Goal: Find specific page/section: Find specific page/section

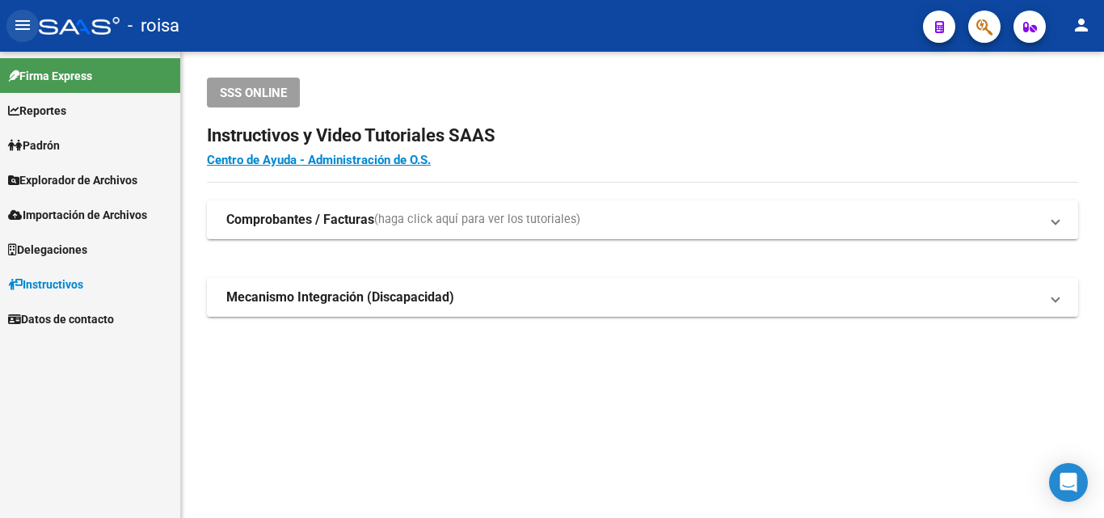
click at [22, 29] on mat-icon "menu" at bounding box center [22, 24] width 19 height 19
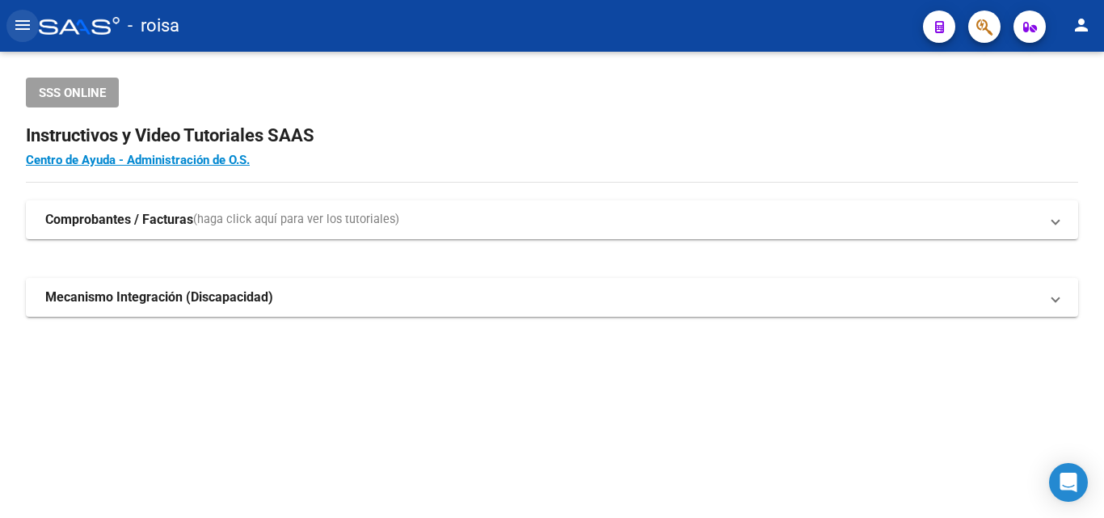
click at [22, 28] on mat-icon "menu" at bounding box center [22, 24] width 19 height 19
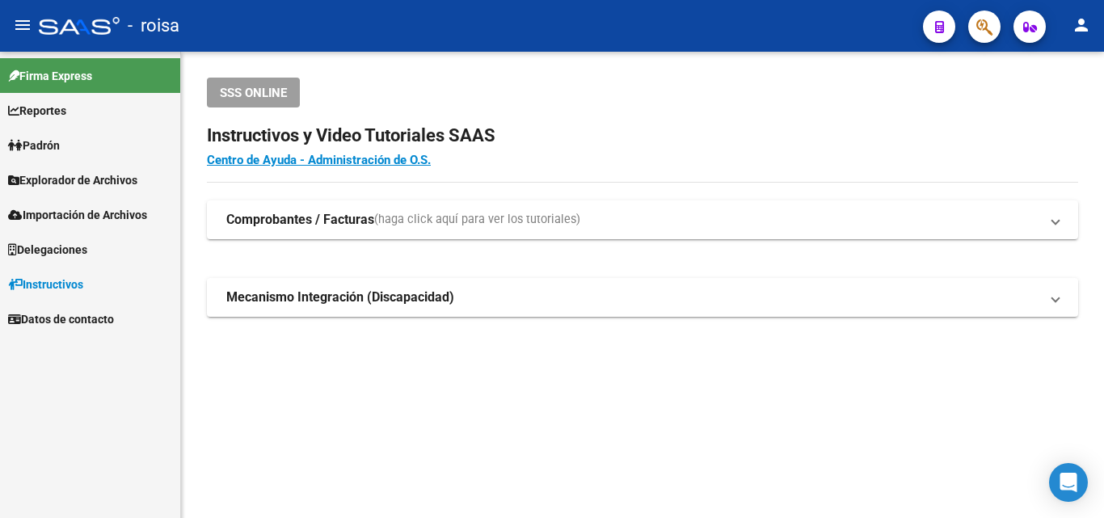
click at [1079, 26] on mat-icon "person" at bounding box center [1080, 24] width 19 height 19
click at [1066, 70] on button "person Mi Perfil" at bounding box center [1048, 67] width 99 height 39
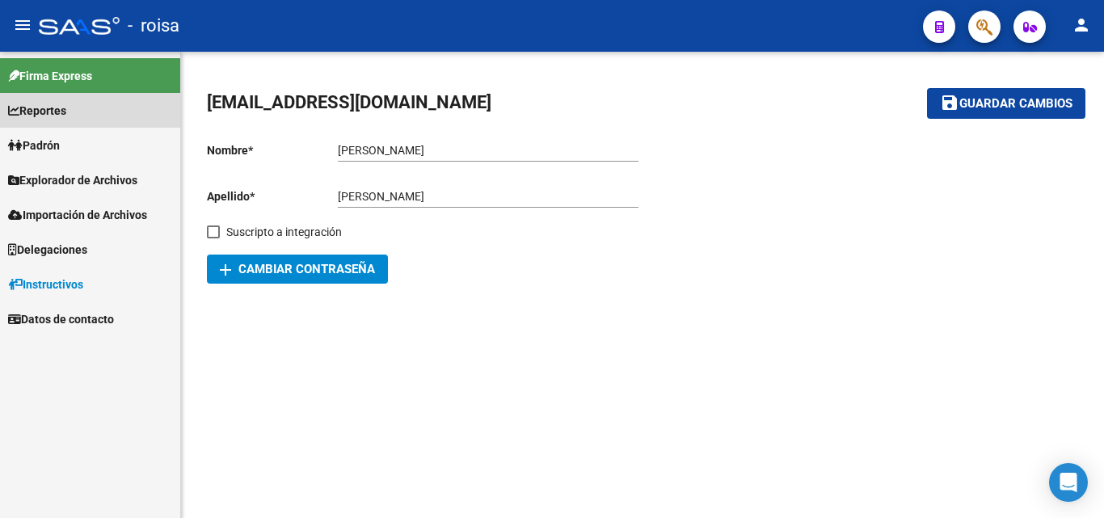
click at [61, 112] on span "Reportes" at bounding box center [37, 111] width 58 height 18
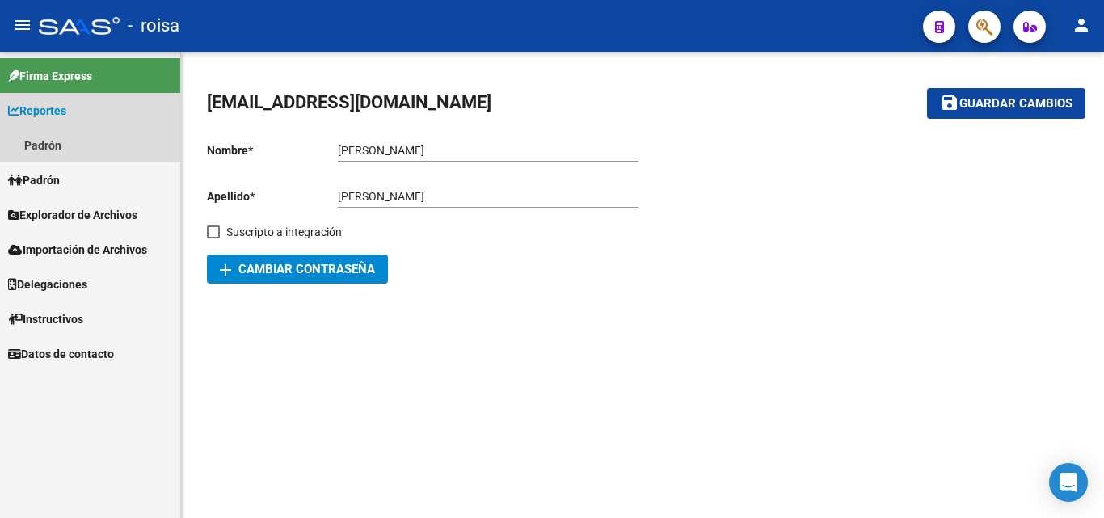
click at [52, 109] on span "Reportes" at bounding box center [37, 111] width 58 height 18
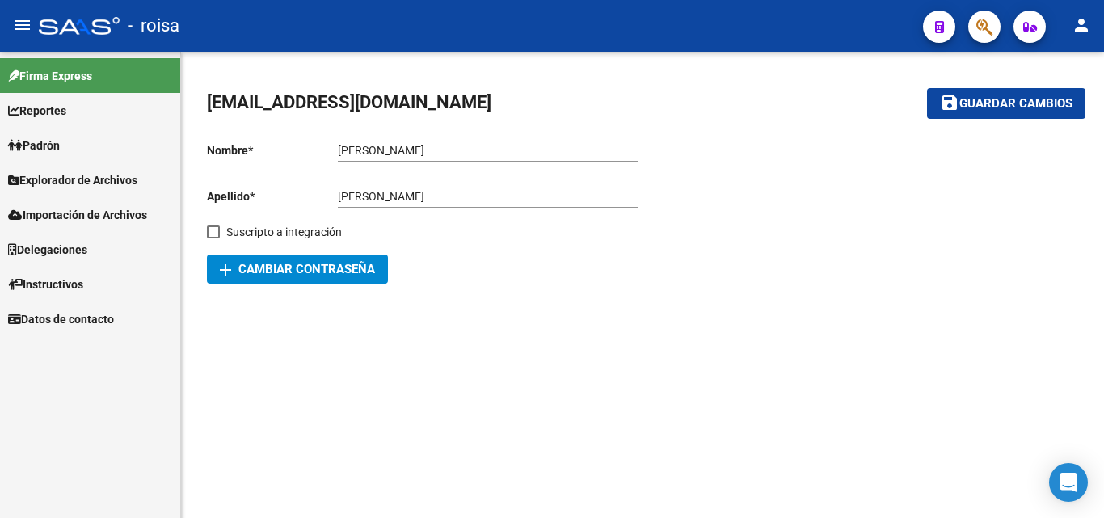
click at [52, 109] on span "Reportes" at bounding box center [37, 111] width 58 height 18
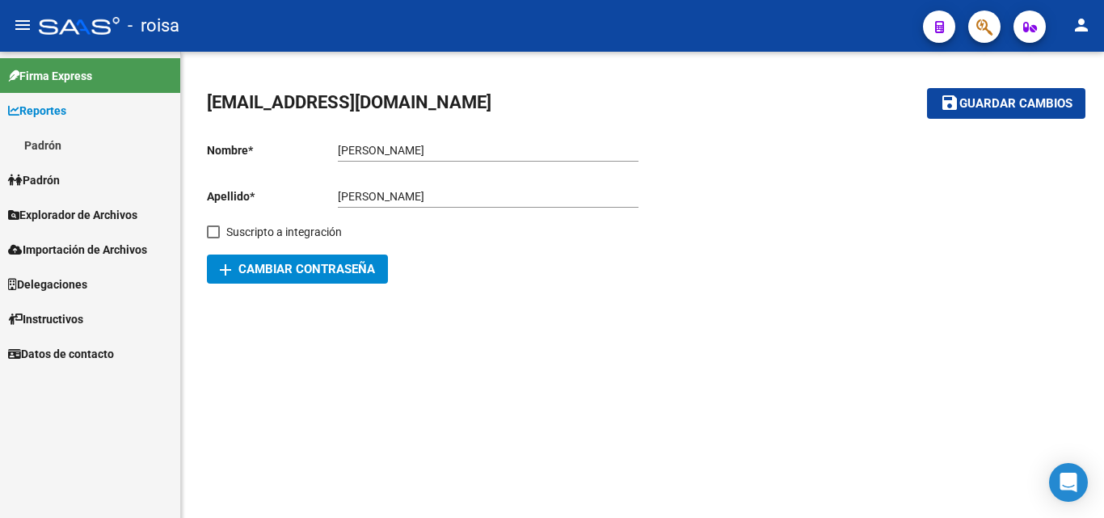
click at [51, 146] on link "Padrón" at bounding box center [90, 145] width 180 height 35
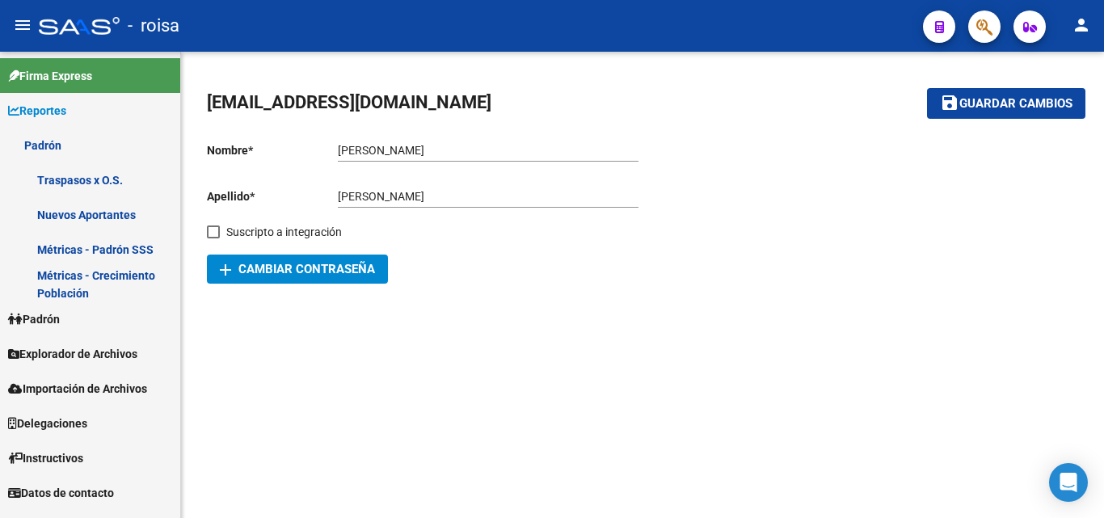
click at [115, 353] on span "Explorador de Archivos" at bounding box center [72, 354] width 129 height 18
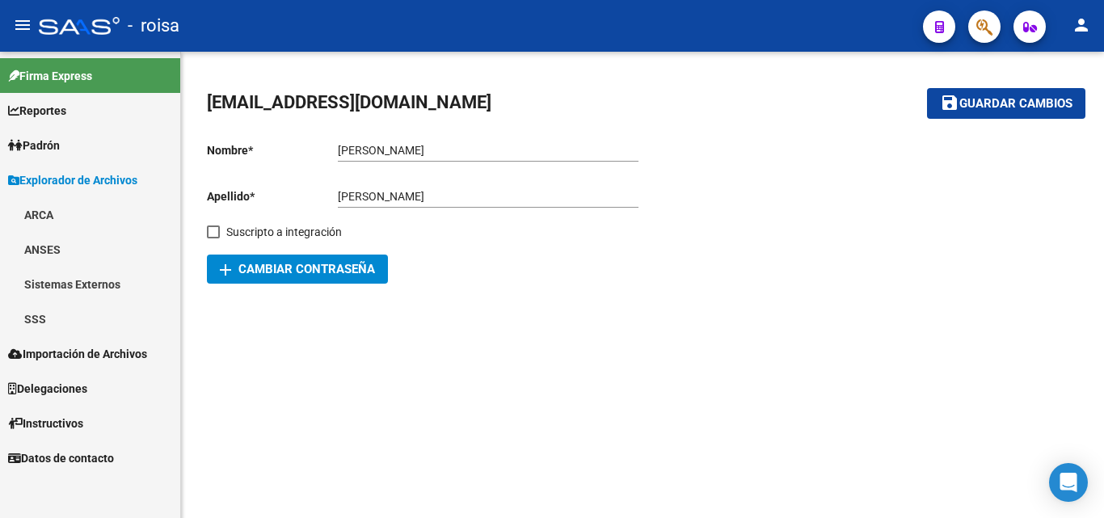
click at [100, 391] on link "Delegaciones" at bounding box center [90, 388] width 180 height 35
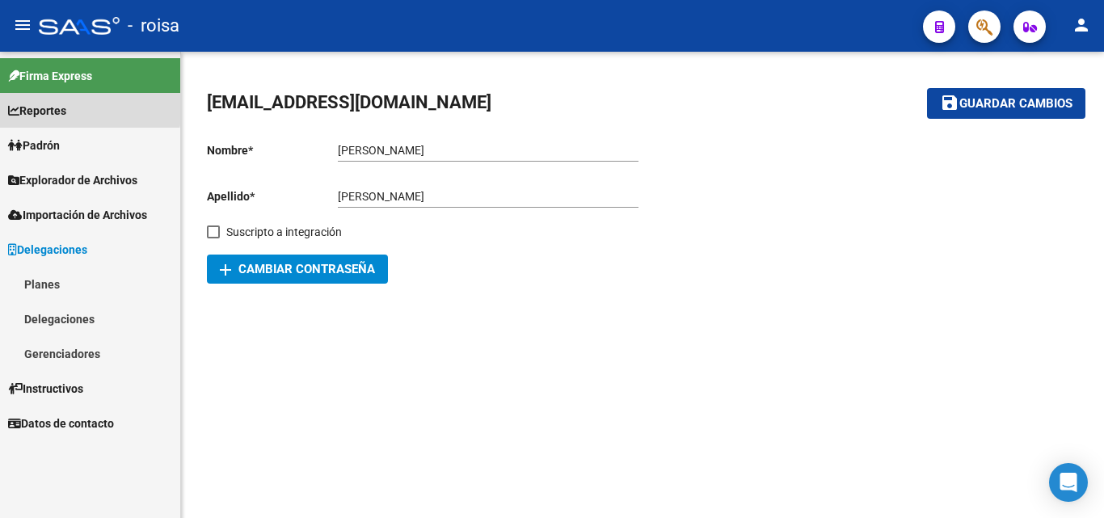
click at [58, 106] on span "Reportes" at bounding box center [37, 111] width 58 height 18
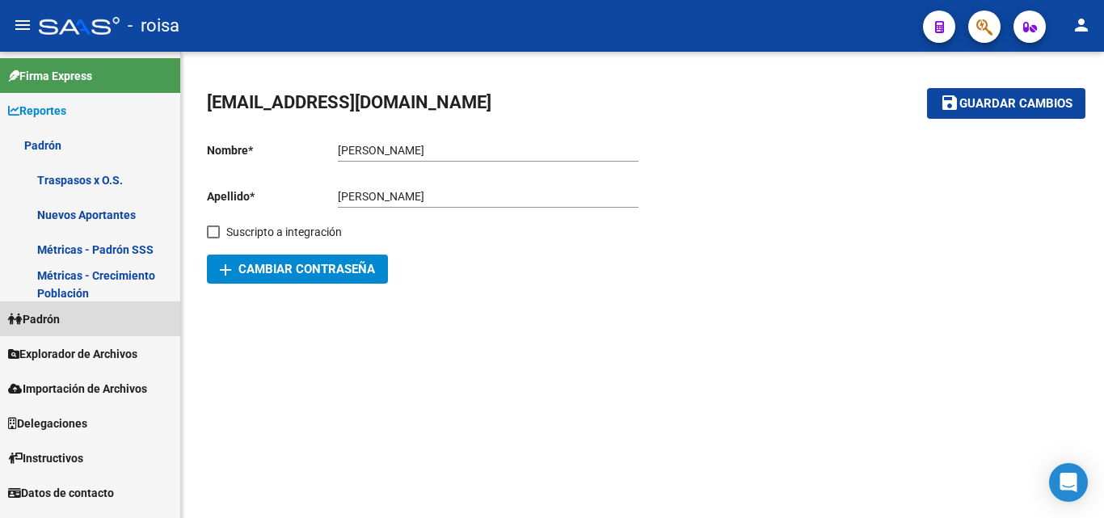
click at [60, 314] on span "Padrón" at bounding box center [34, 319] width 52 height 18
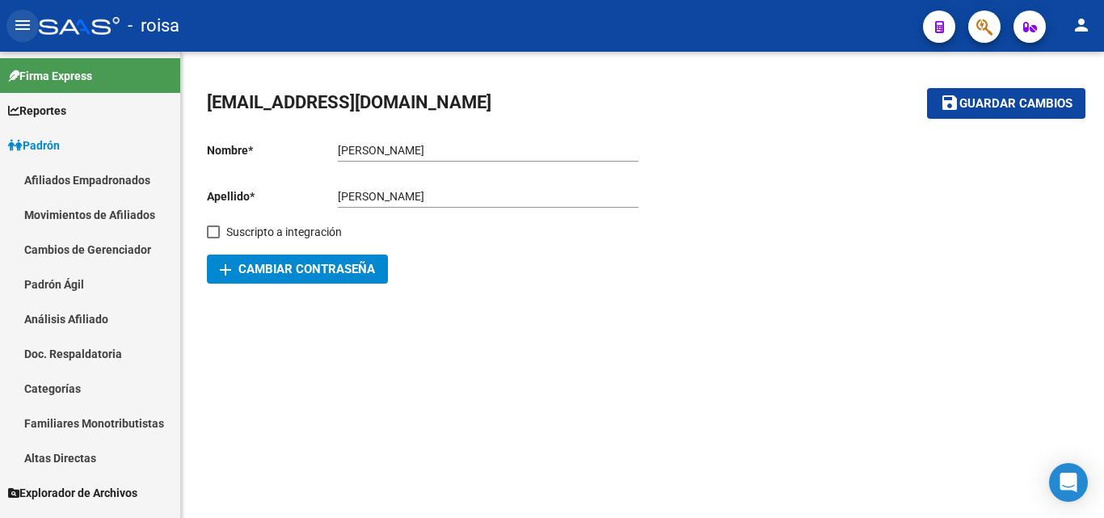
click at [24, 23] on mat-icon "menu" at bounding box center [22, 24] width 19 height 19
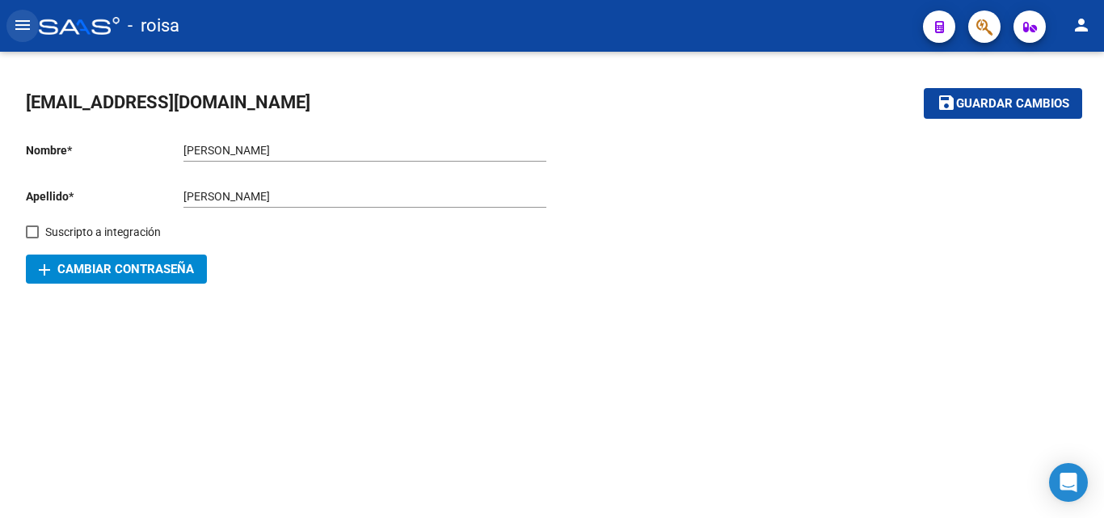
click at [24, 23] on mat-icon "menu" at bounding box center [22, 24] width 19 height 19
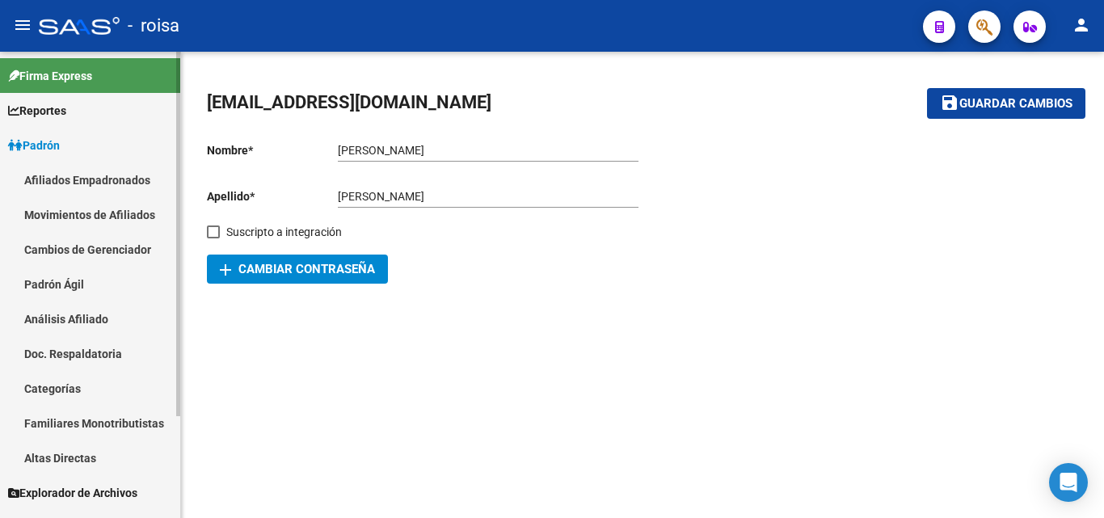
click at [104, 178] on link "Afiliados Empadronados" at bounding box center [90, 179] width 180 height 35
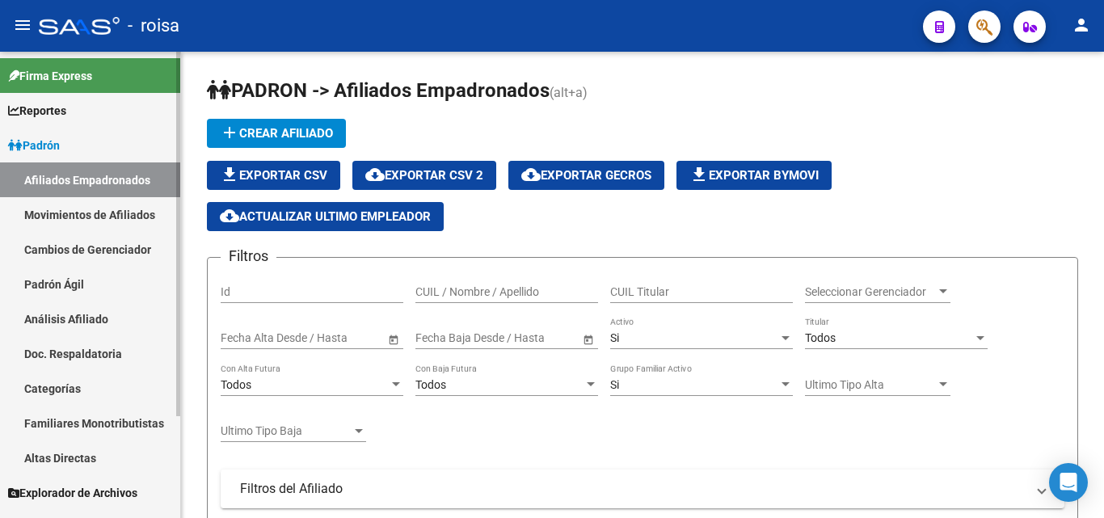
click at [53, 110] on span "Reportes" at bounding box center [37, 111] width 58 height 18
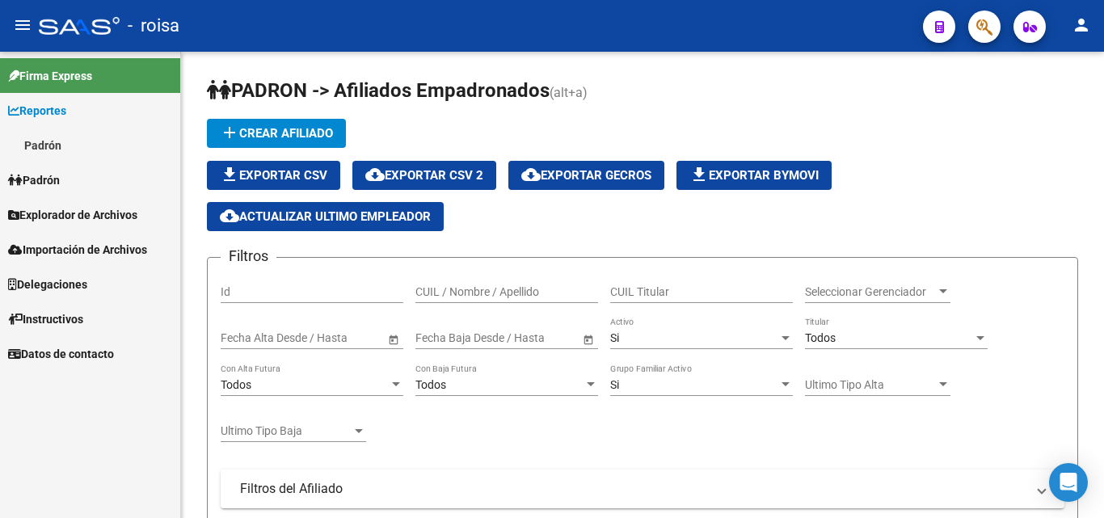
click at [57, 146] on link "Padrón" at bounding box center [90, 145] width 180 height 35
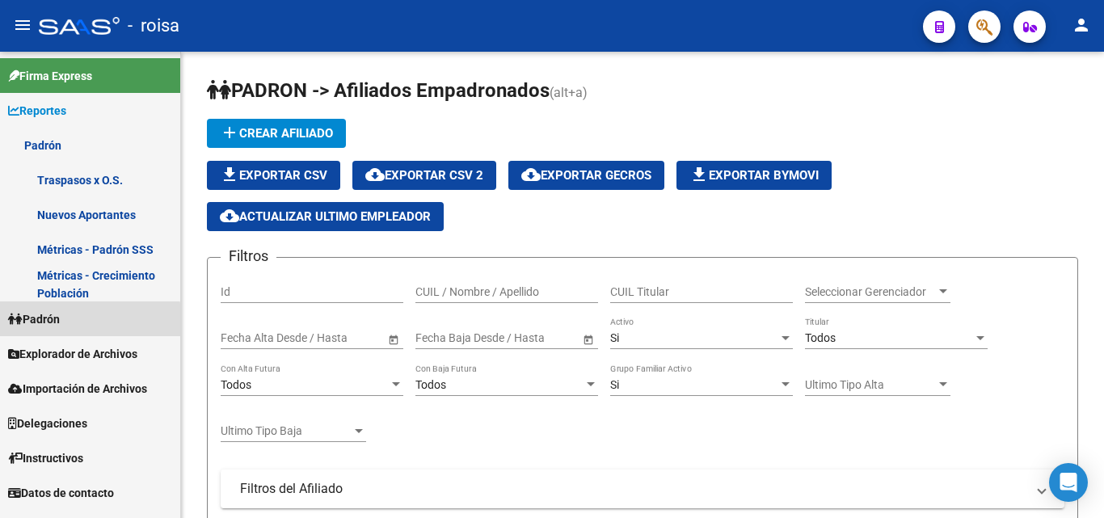
click at [69, 322] on link "Padrón" at bounding box center [90, 318] width 180 height 35
